Goal: Information Seeking & Learning: Learn about a topic

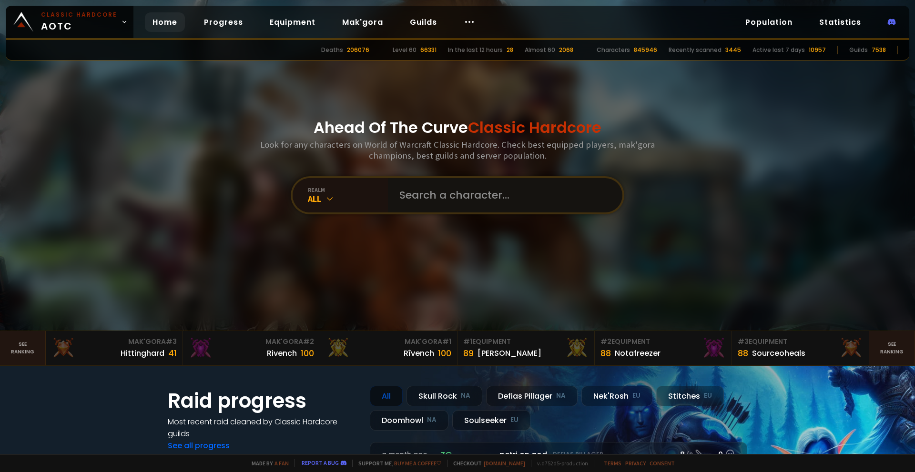
click at [467, 194] on input "text" at bounding box center [502, 195] width 217 height 34
click at [437, 194] on input "text" at bounding box center [502, 195] width 217 height 34
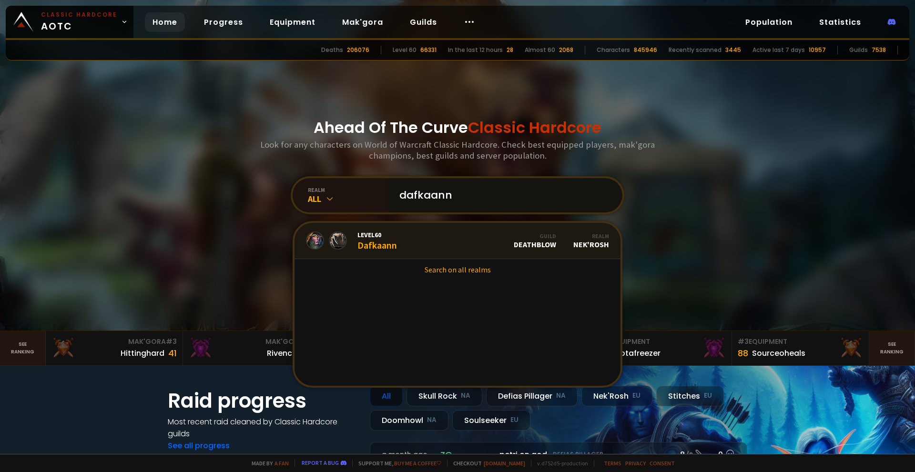
type input "dafkaann"
click at [410, 243] on link "Level 60 Dafkaann Guild DeathBlow Realm Nek'Rosh" at bounding box center [458, 241] width 326 height 36
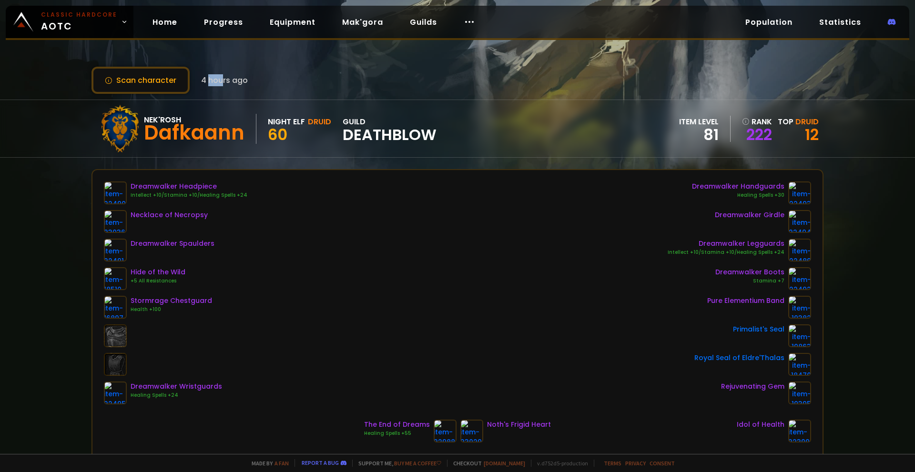
drag, startPoint x: 206, startPoint y: 80, endPoint x: 246, endPoint y: 82, distance: 40.6
click at [242, 82] on span "4 hours ago" at bounding box center [224, 80] width 47 height 12
click at [247, 82] on div "Scan character 4 hours ago" at bounding box center [458, 80] width 732 height 27
drag, startPoint x: 150, startPoint y: 133, endPoint x: 218, endPoint y: 142, distance: 69.3
click at [216, 140] on div "Dafkaann" at bounding box center [194, 133] width 101 height 14
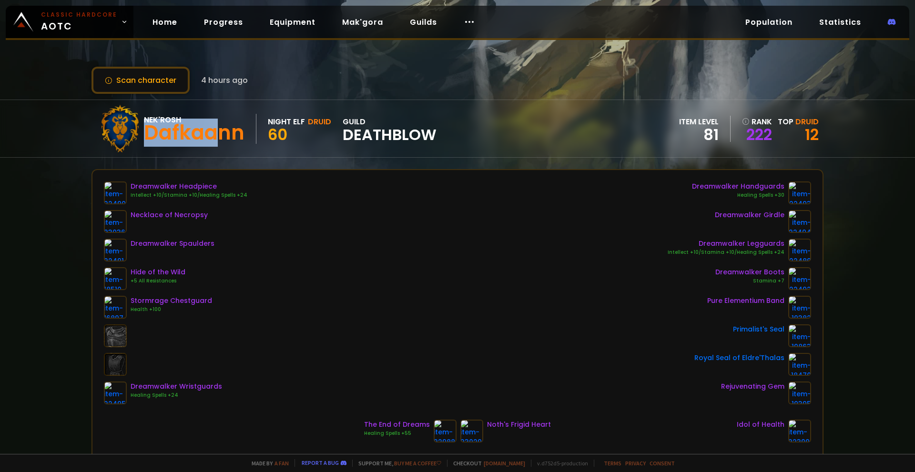
click at [218, 140] on div "Dafkaann" at bounding box center [194, 133] width 101 height 14
drag, startPoint x: 248, startPoint y: 134, endPoint x: 144, endPoint y: 128, distance: 104.1
click at [144, 128] on div "Nek'Rosh Dafkaann" at bounding box center [200, 129] width 113 height 30
click at [144, 128] on div "Dafkaann" at bounding box center [194, 133] width 101 height 14
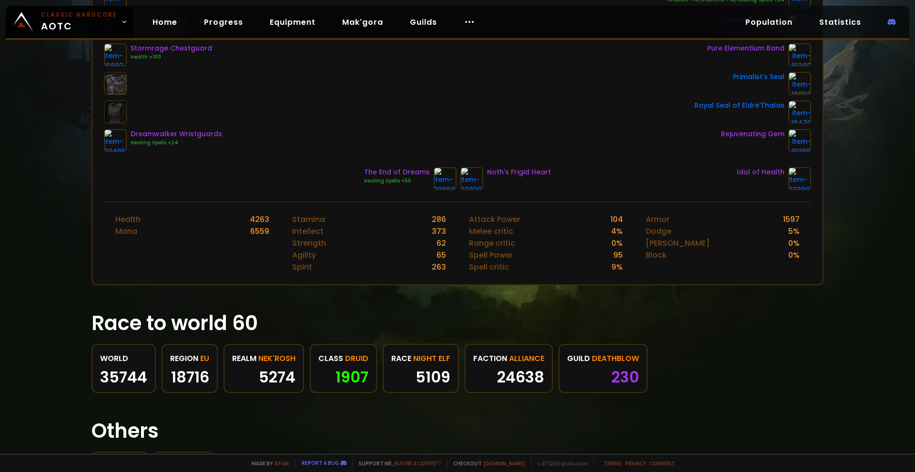
scroll to position [57, 0]
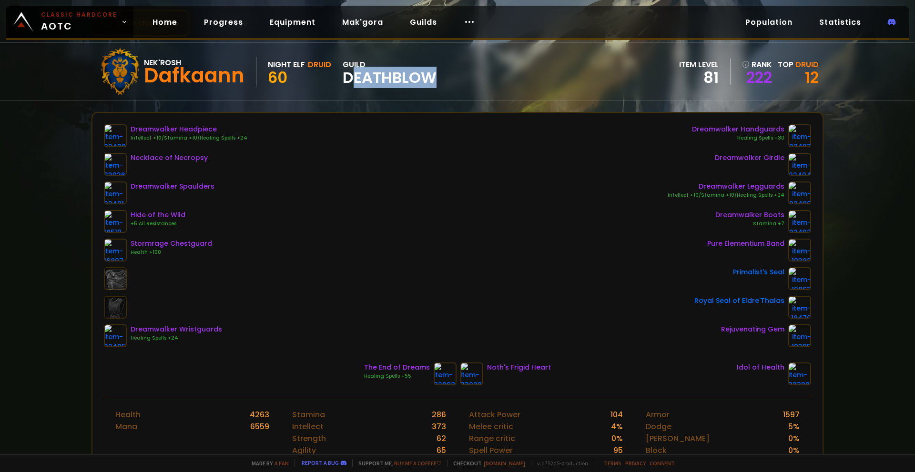
drag, startPoint x: 353, startPoint y: 75, endPoint x: 443, endPoint y: 81, distance: 90.8
click at [442, 80] on div "Nek'Rosh Dafkaann Night Elf Druid 60 guild DeathBlow item level 81 rank 222 Top…" at bounding box center [458, 71] width 732 height 57
click at [443, 81] on div "Nek'Rosh Dafkaann Night Elf Druid 60 guild DeathBlow item level 81 rank 222 Top…" at bounding box center [458, 71] width 732 height 57
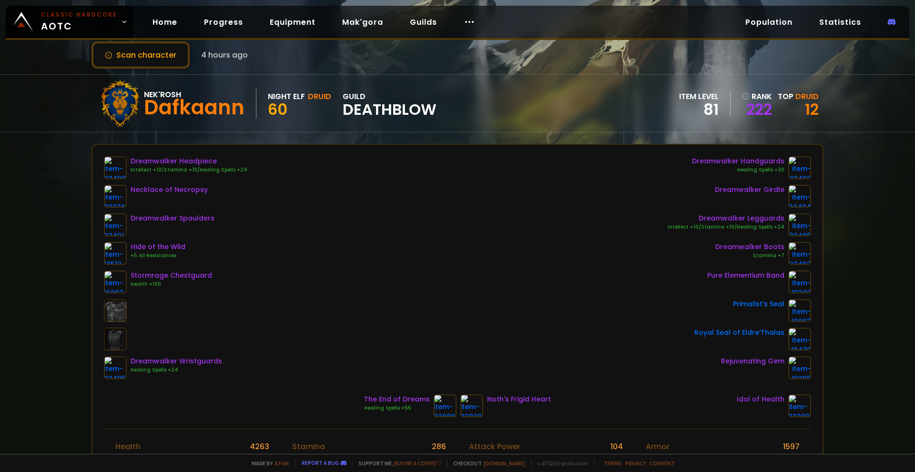
scroll to position [0, 0]
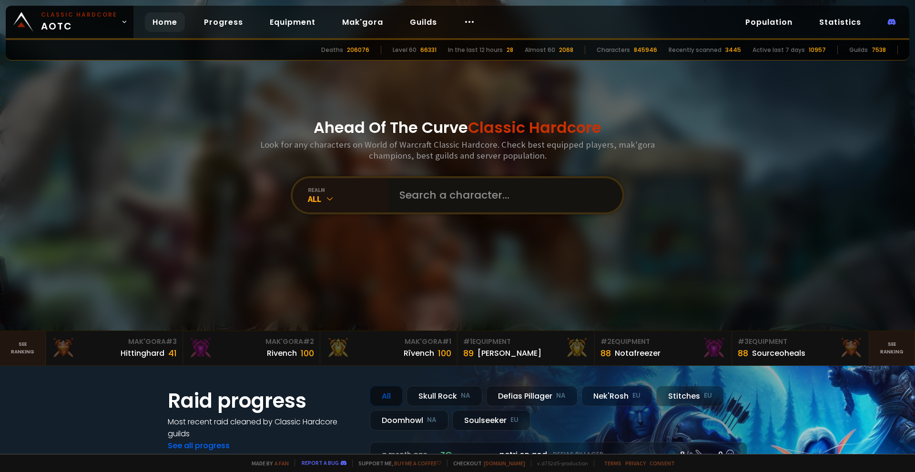
click at [454, 207] on input "text" at bounding box center [502, 195] width 217 height 34
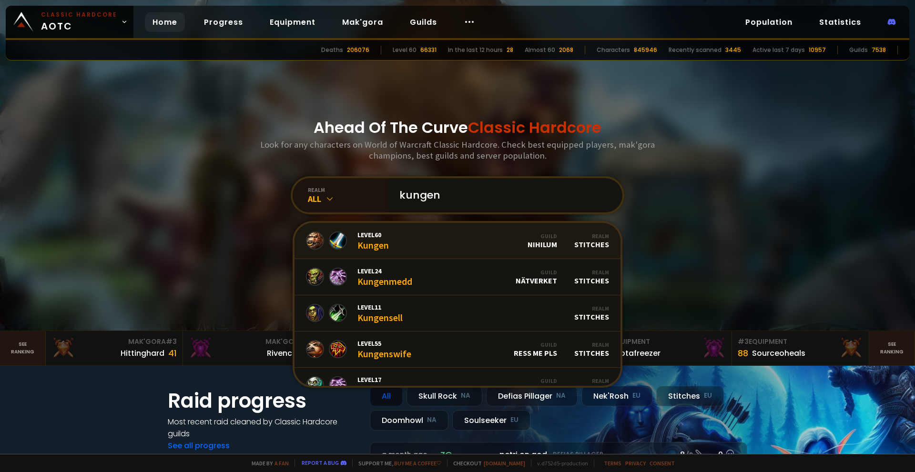
type input "kungen"
click at [404, 237] on link "Level 60 Kungen Guild Nihilum Realm Stitches" at bounding box center [458, 241] width 326 height 36
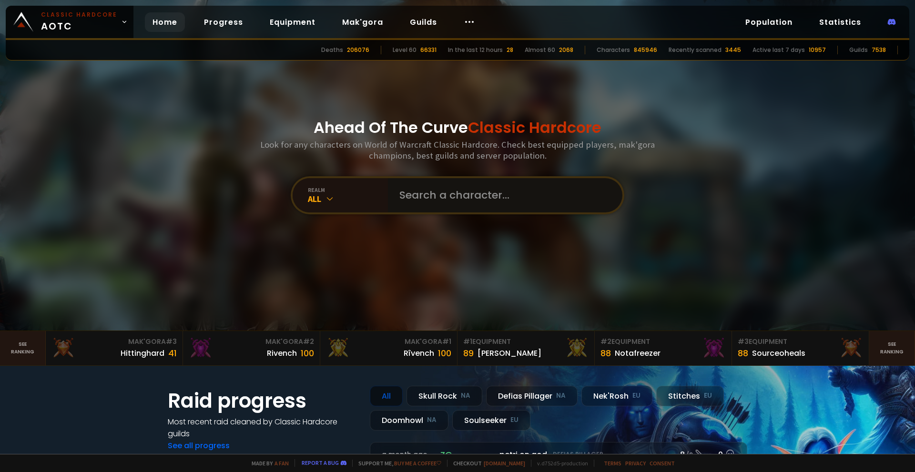
click at [429, 192] on input "text" at bounding box center [502, 195] width 217 height 34
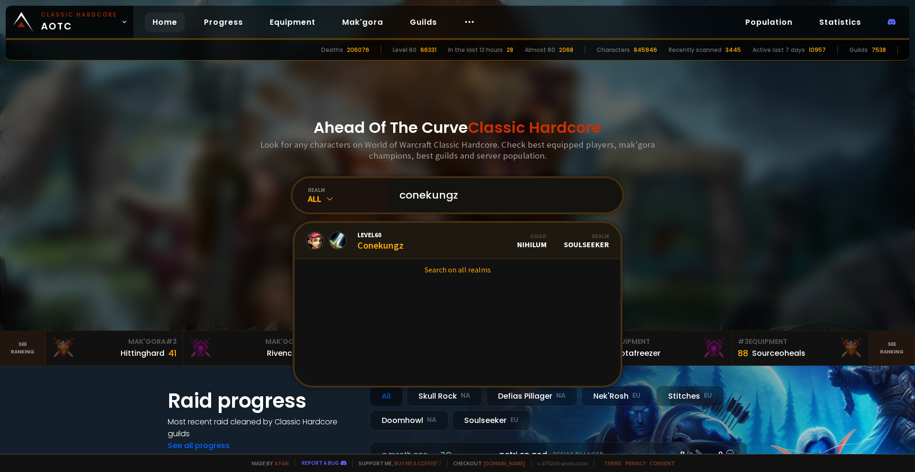
type input "conekungz"
click at [400, 239] on link "Level 60 Conekungz Guild Nihilum Realm Soulseeker" at bounding box center [458, 241] width 326 height 36
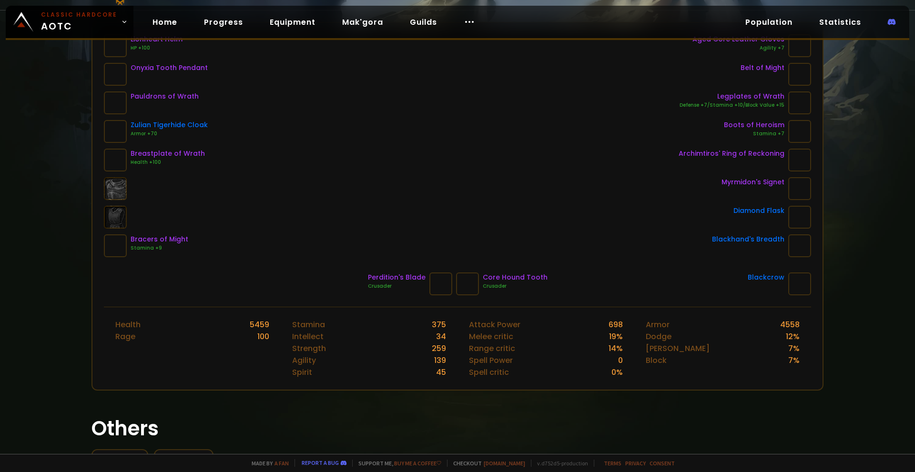
scroll to position [236, 0]
